Goal: Information Seeking & Learning: Check status

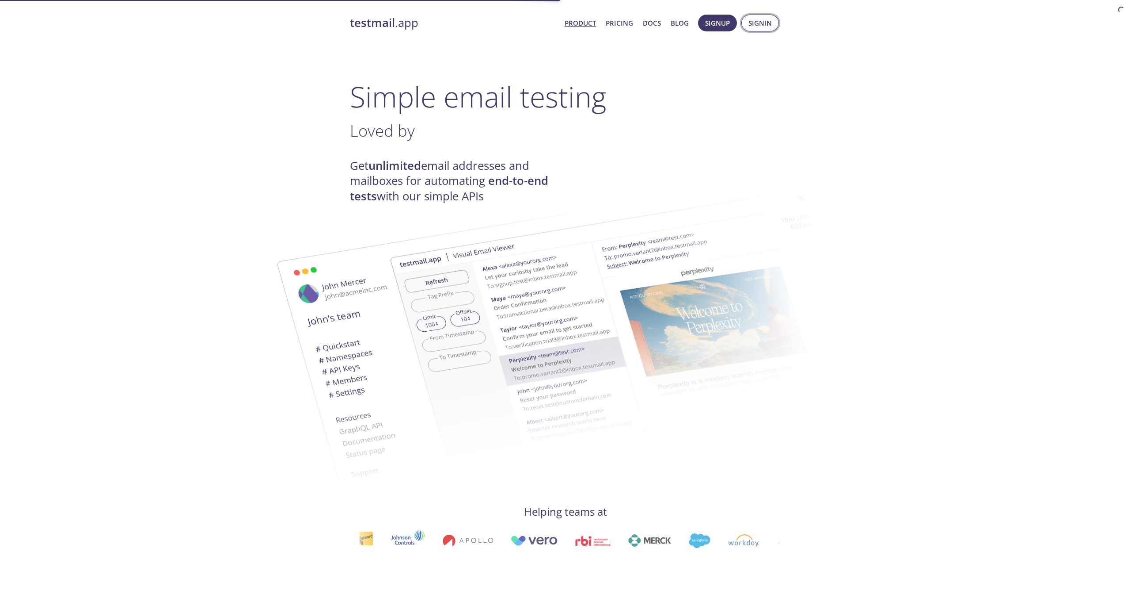
click at [764, 23] on span "Signin" at bounding box center [760, 22] width 23 height 11
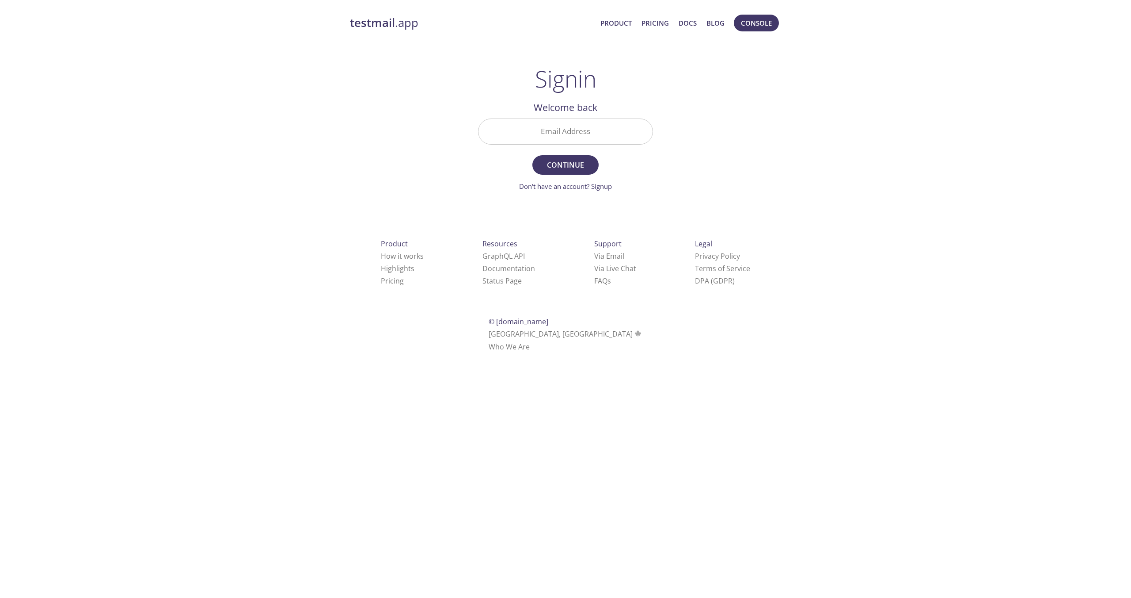
click at [540, 139] on html "testmail .app Product Pricing Docs Blog Console Signin Welcome back Email Addre…" at bounding box center [565, 181] width 1131 height 363
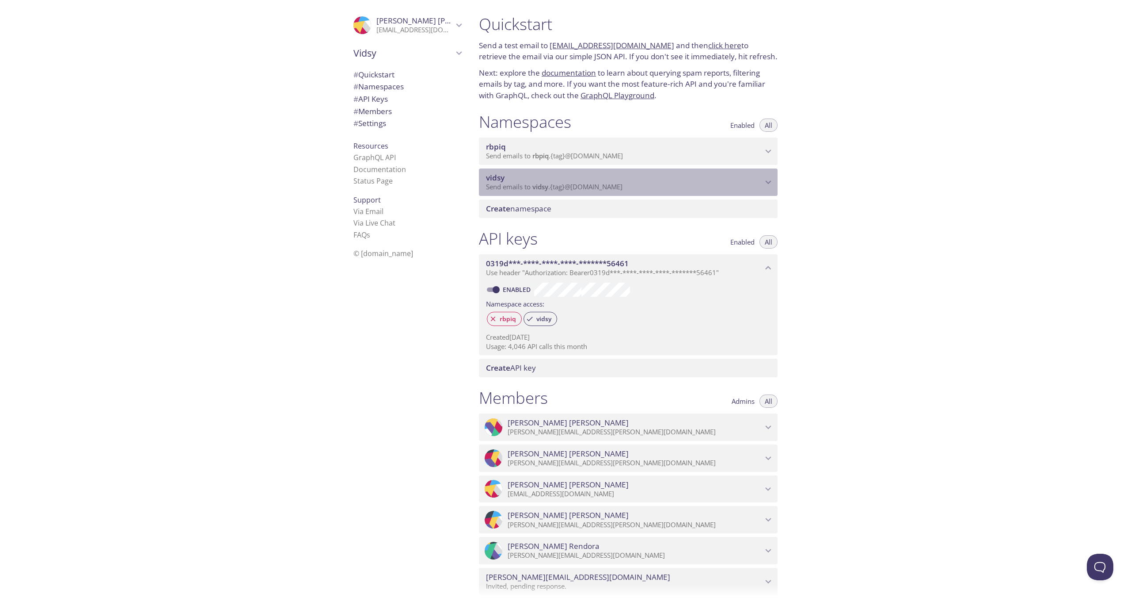
click at [529, 181] on span "vidsy" at bounding box center [624, 178] width 277 height 10
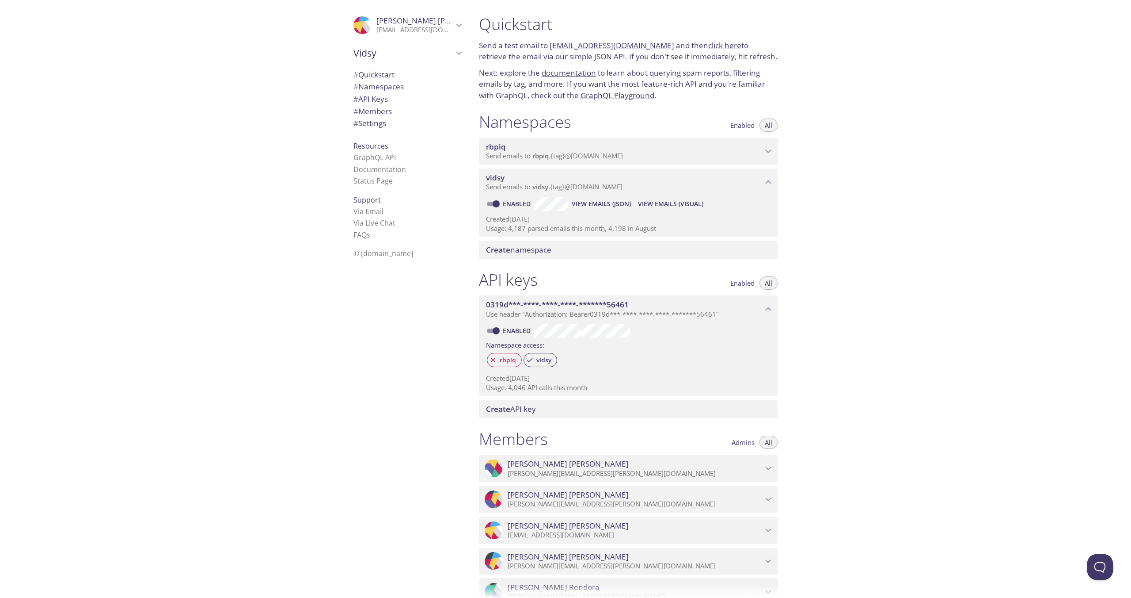
click at [529, 181] on span "vidsy" at bounding box center [624, 178] width 277 height 10
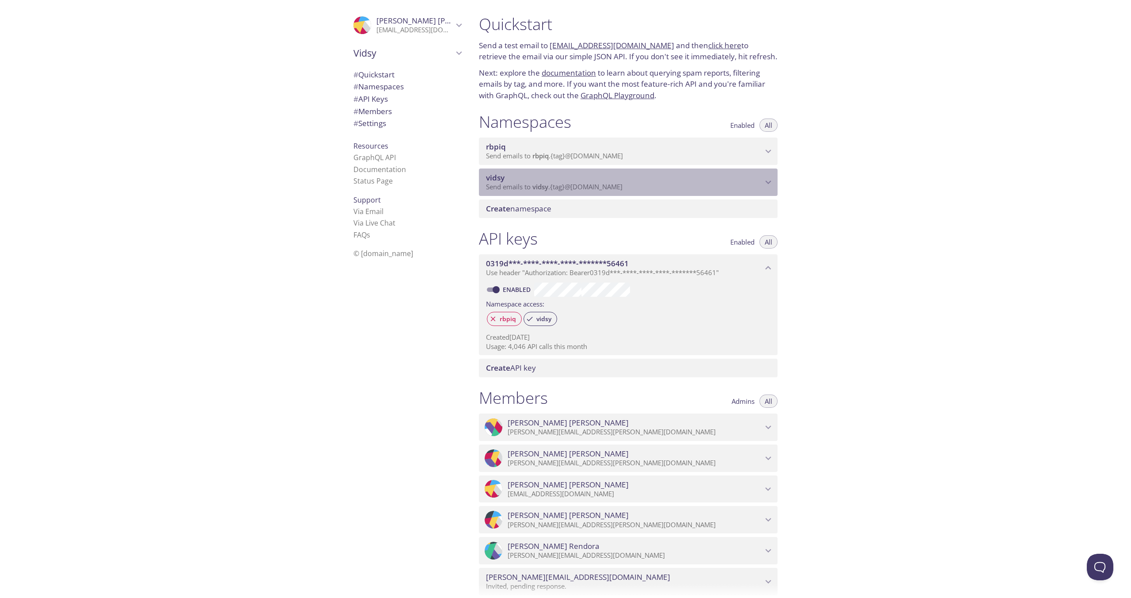
click at [529, 180] on span "vidsy" at bounding box center [624, 178] width 277 height 10
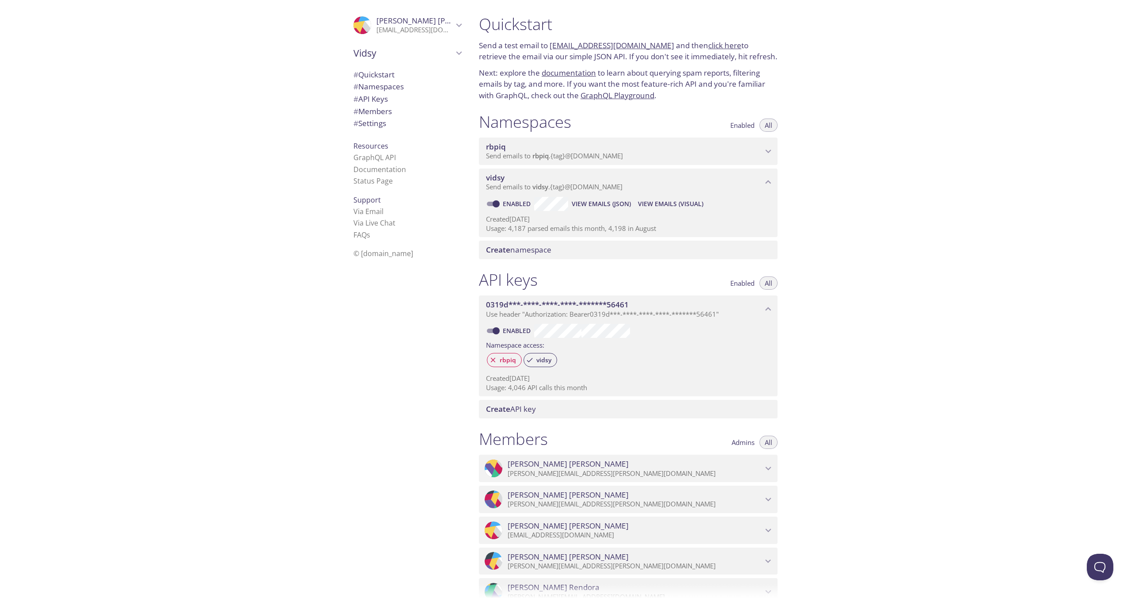
click at [665, 203] on span "View Emails (Visual)" at bounding box center [670, 203] width 65 height 11
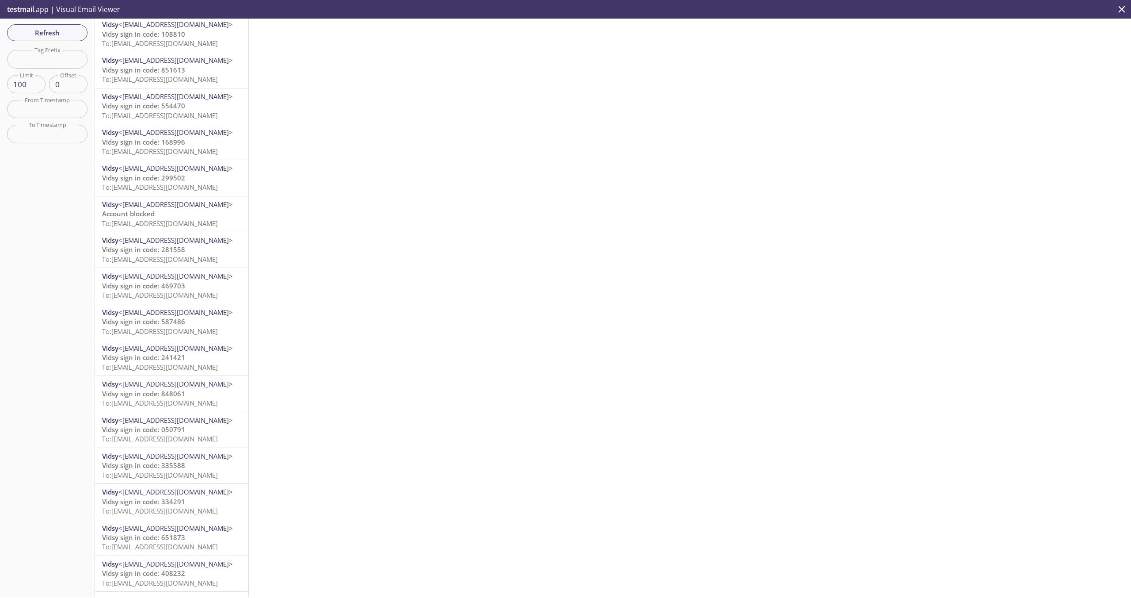
scroll to position [941, 0]
click at [173, 210] on p "Account blocked To: [EMAIL_ADDRESS][DOMAIN_NAME]" at bounding box center [171, 214] width 139 height 19
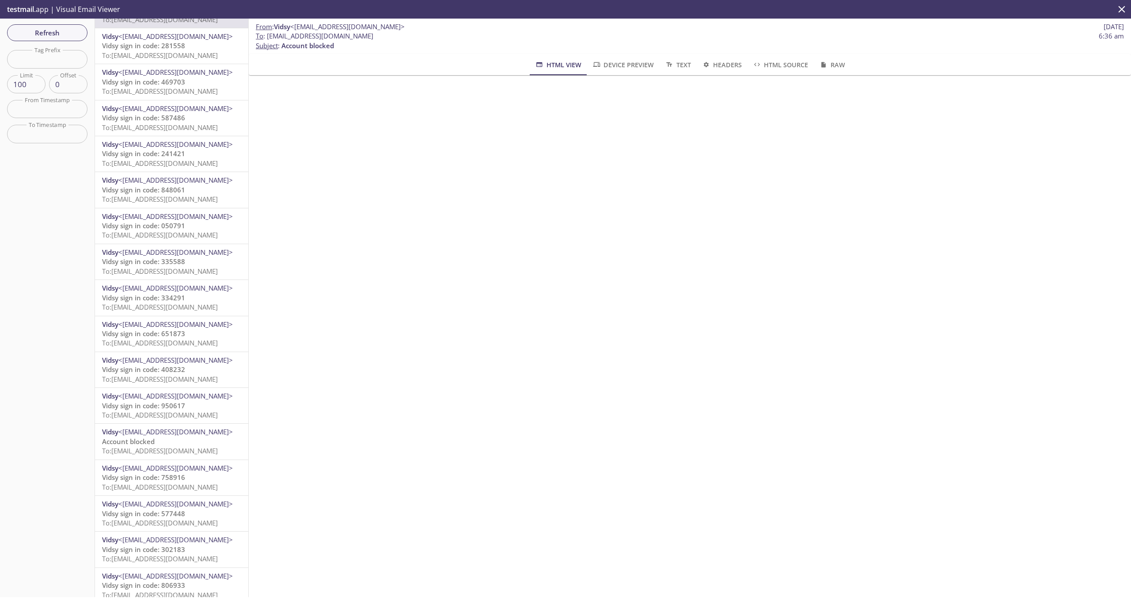
scroll to position [1149, 0]
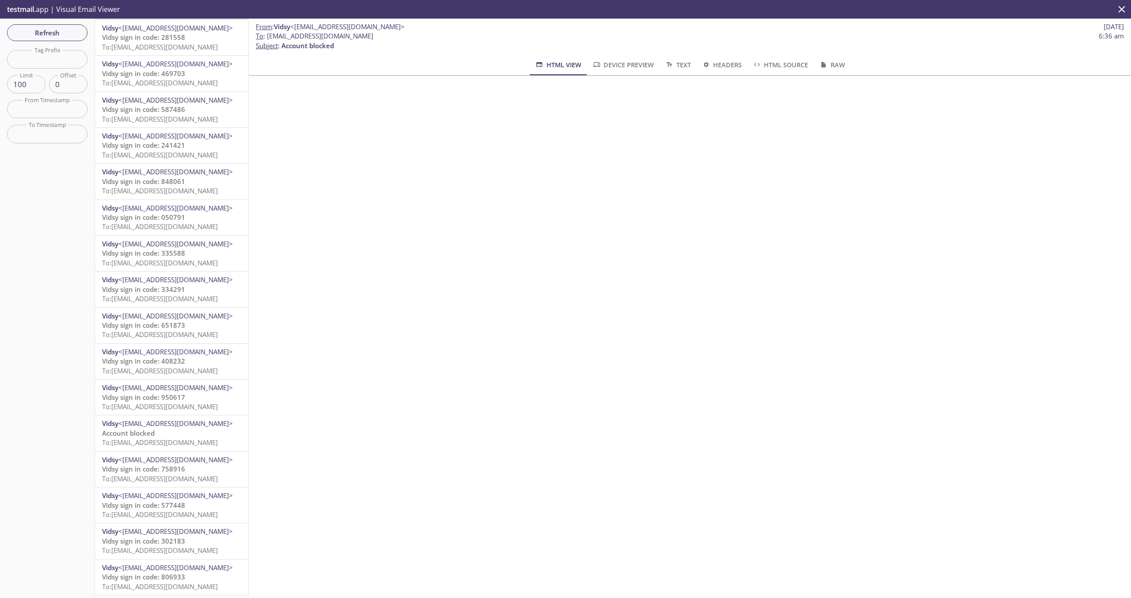
click at [148, 440] on span "To: [EMAIL_ADDRESS][DOMAIN_NAME]" at bounding box center [160, 442] width 116 height 9
click at [176, 443] on span "To: [EMAIL_ADDRESS][DOMAIN_NAME]" at bounding box center [160, 438] width 116 height 9
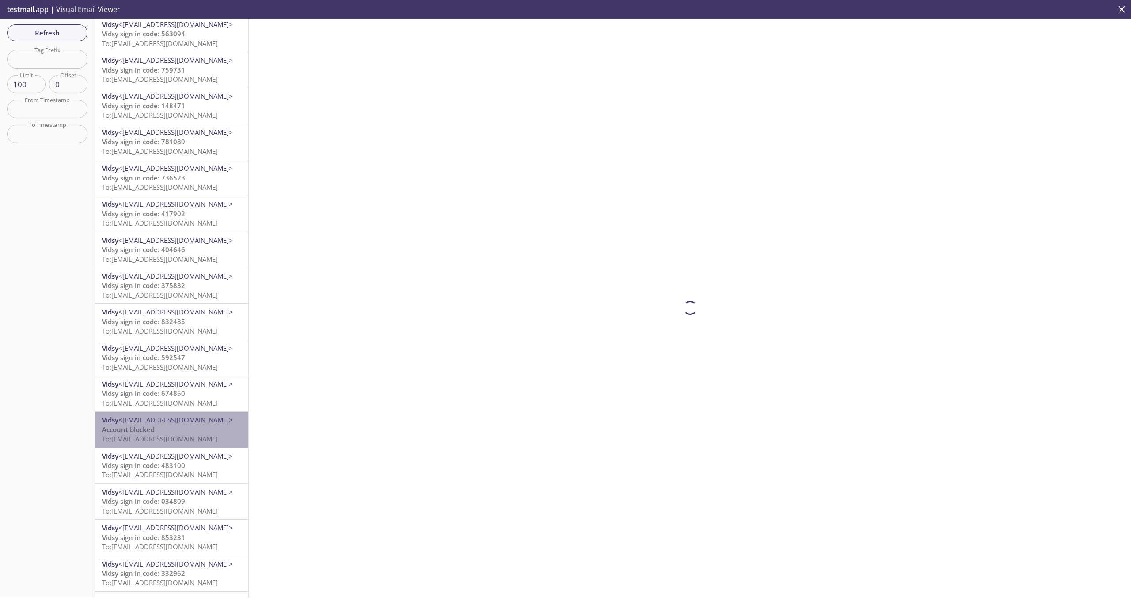
click at [176, 443] on span "To: [EMAIL_ADDRESS][DOMAIN_NAME]" at bounding box center [160, 438] width 116 height 9
